Goal: Find specific page/section: Locate a particular part of the current website

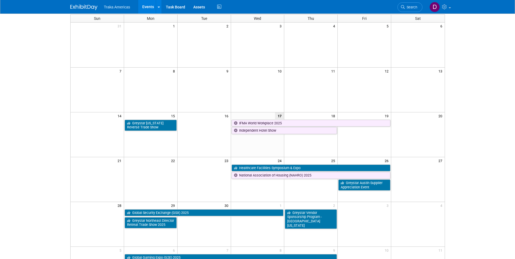
scroll to position [109, 0]
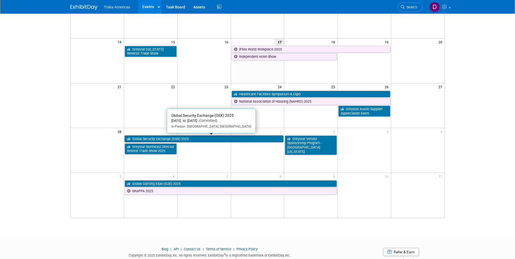
click at [186, 137] on link "Global Security Exchange (GSX) 2025" at bounding box center [204, 138] width 159 height 7
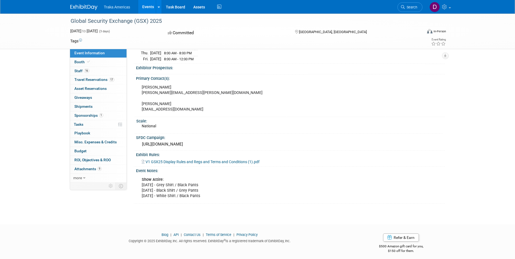
scroll to position [165, 0]
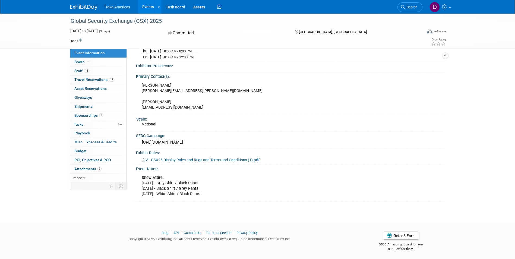
drag, startPoint x: 140, startPoint y: 174, endPoint x: 214, endPoint y: 194, distance: 77.0
click at [214, 194] on div "Show Attire: [DATE] - Grey Shirt / Black Pants [DATE] - Black Shirt / Grey Pant…" at bounding box center [261, 185] width 247 height 27
drag, startPoint x: 214, startPoint y: 194, endPoint x: 186, endPoint y: 187, distance: 29.7
copy div "Show Attire: [DATE] - Grey Shirt / Black Pants [DATE] - Black Shirt / Grey Pant…"
